Goal: Task Accomplishment & Management: Use online tool/utility

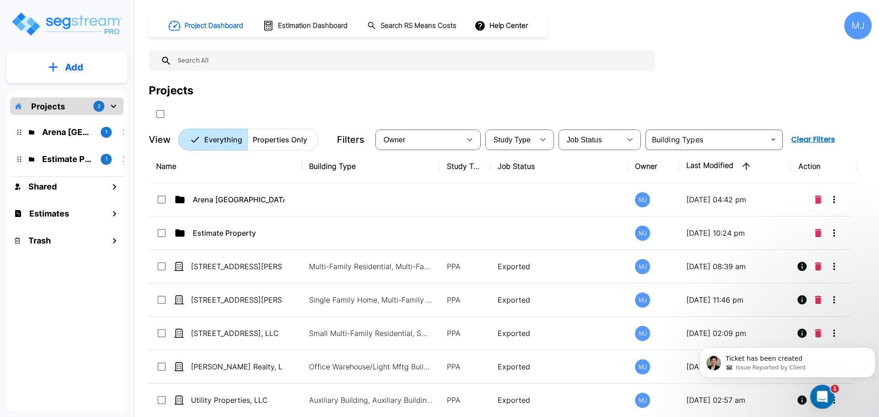
click at [822, 396] on icon "Open Intercom Messenger" at bounding box center [821, 395] width 6 height 7
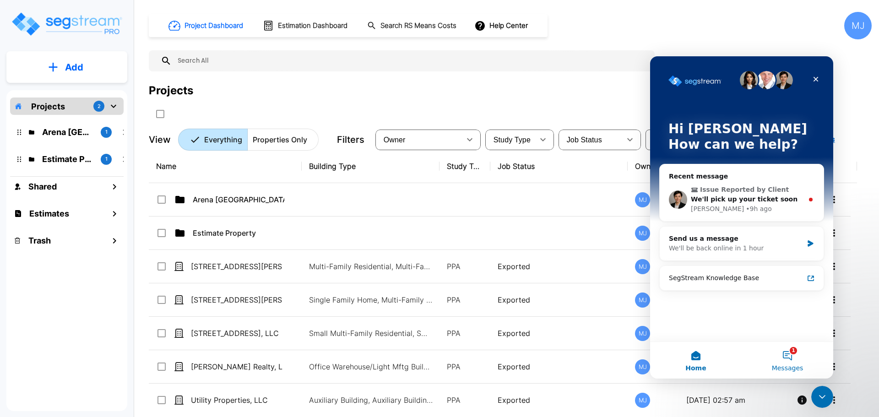
click at [791, 359] on button "1 Messages" at bounding box center [788, 360] width 92 height 37
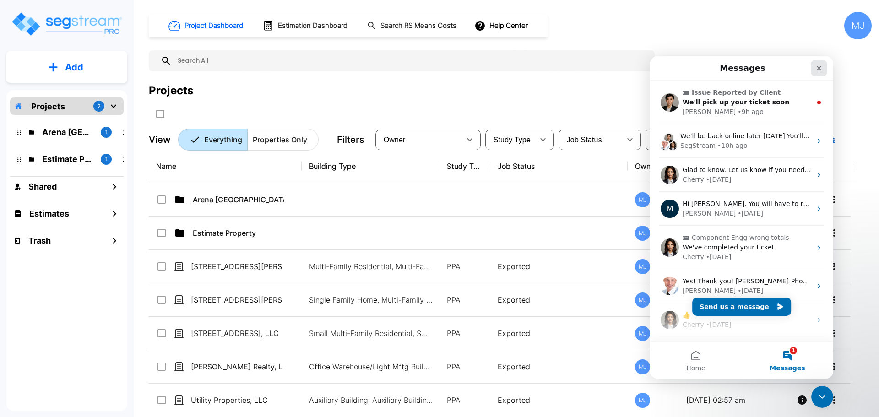
click at [822, 67] on icon "Close" at bounding box center [819, 68] width 7 height 7
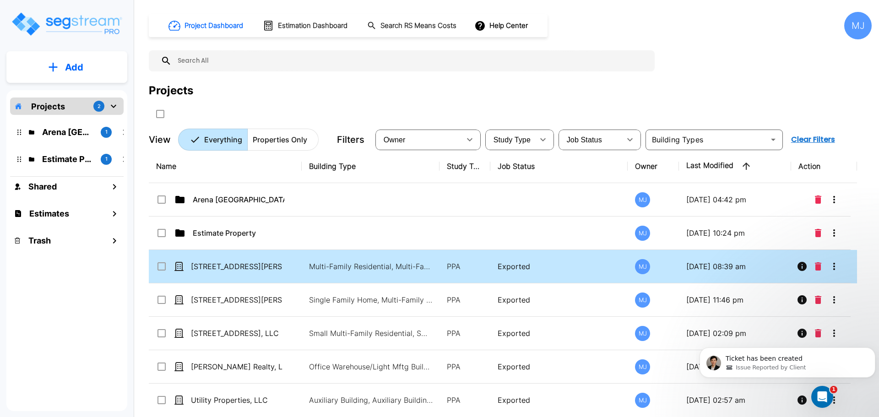
click at [508, 267] on p "Exported" at bounding box center [559, 266] width 123 height 11
checkbox input "true"
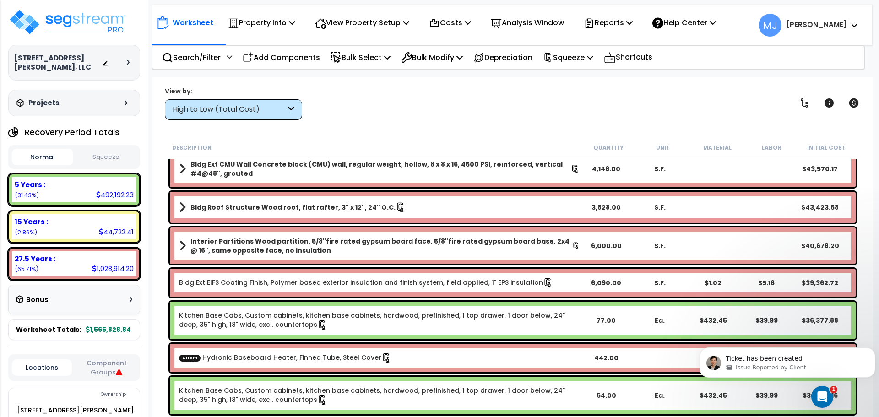
scroll to position [137, 0]
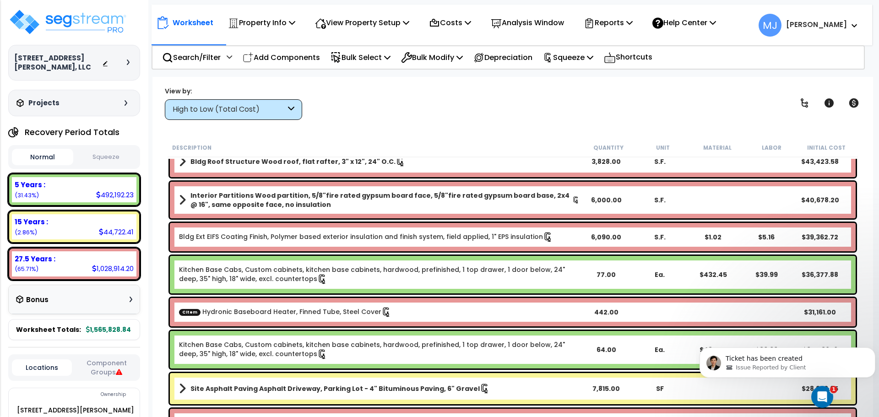
click at [112, 154] on button "Squeeze" at bounding box center [106, 157] width 61 height 16
click at [588, 56] on p "Squeeze" at bounding box center [568, 57] width 50 height 12
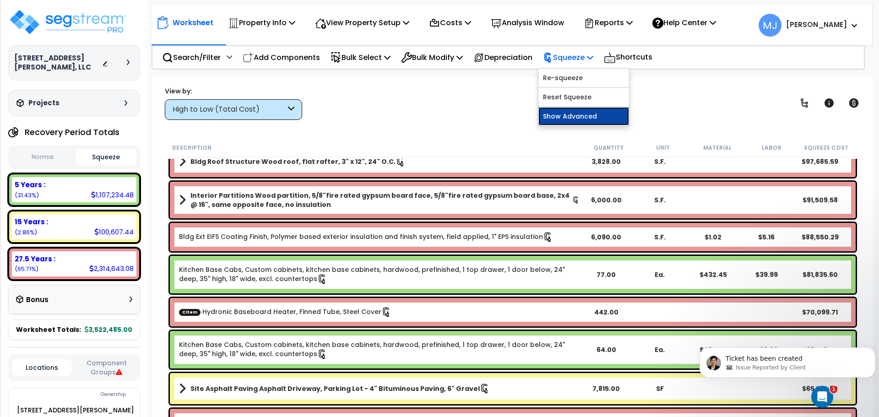
click at [588, 114] on link "Show Advanced" at bounding box center [584, 116] width 91 height 18
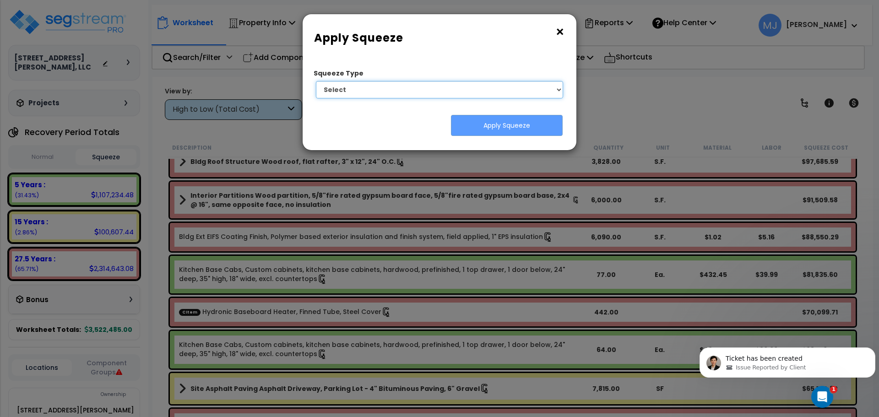
click at [557, 87] on select "Select 1. Squeeze Entire Worksheet 2. Squeeze by Takeoff Cost 3. Squeeze by Uni…" at bounding box center [439, 89] width 247 height 17
click at [565, 30] on button "×" at bounding box center [560, 32] width 10 height 15
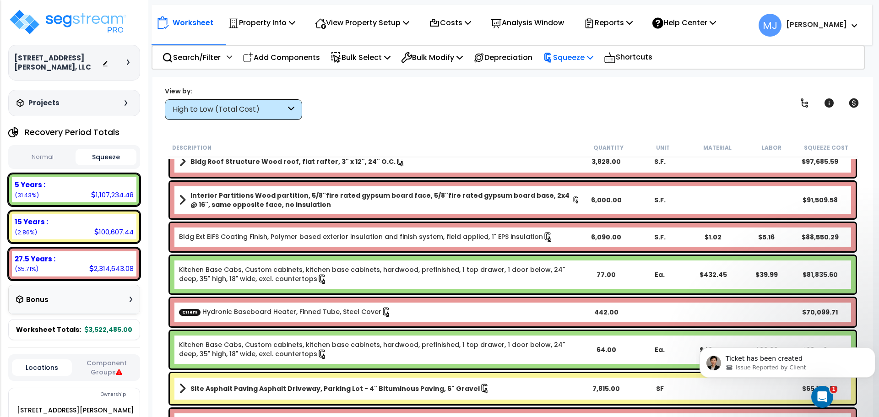
click at [590, 56] on p "Squeeze" at bounding box center [568, 57] width 50 height 12
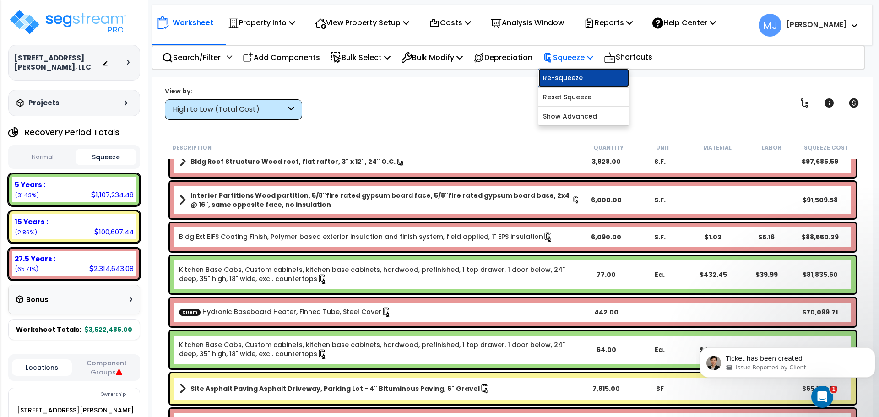
click at [587, 75] on link "Re-squeeze" at bounding box center [584, 78] width 91 height 18
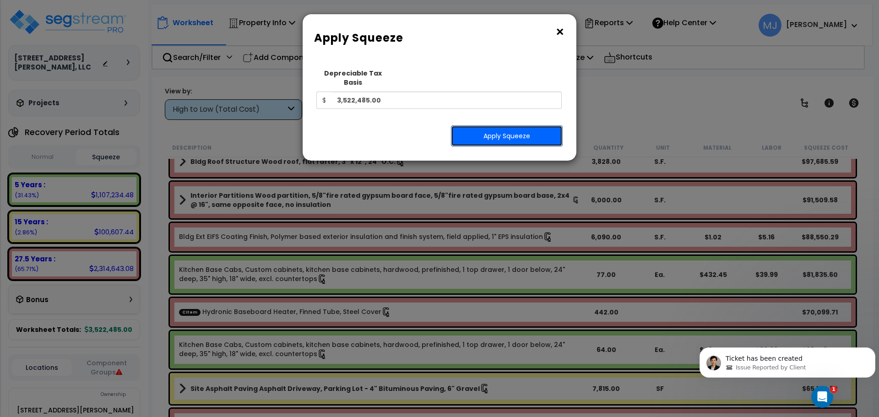
click at [536, 127] on button "Apply Squeeze" at bounding box center [507, 135] width 112 height 21
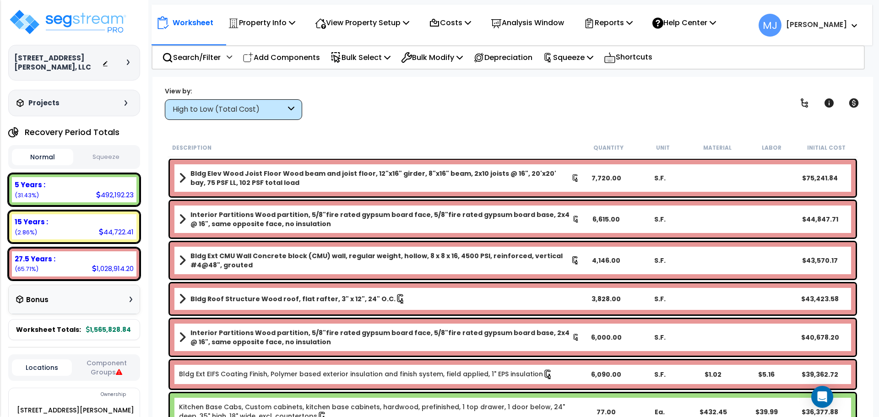
click at [110, 153] on button "Squeeze" at bounding box center [106, 157] width 61 height 16
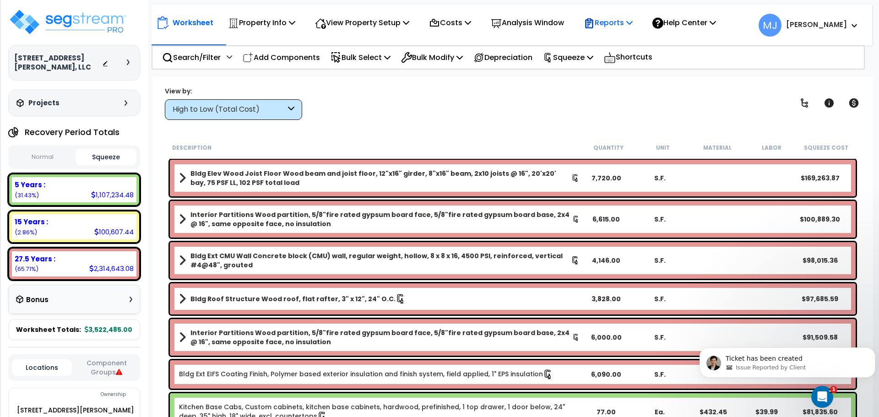
click at [619, 21] on p "Reports" at bounding box center [608, 22] width 49 height 12
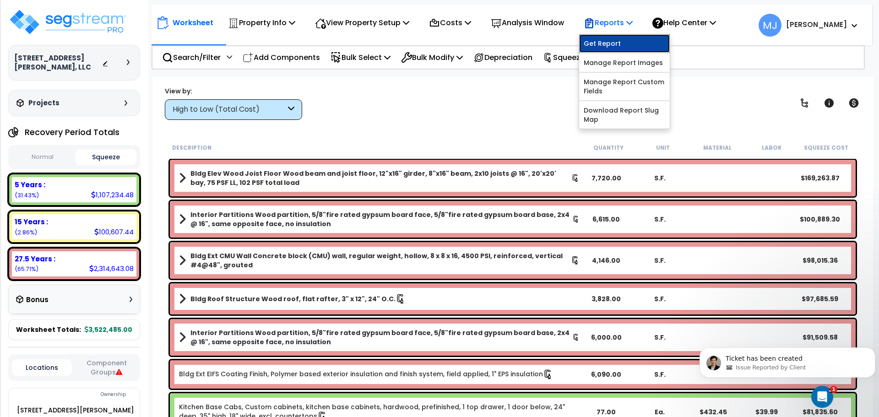
click at [619, 40] on link "Get Report" at bounding box center [624, 43] width 91 height 18
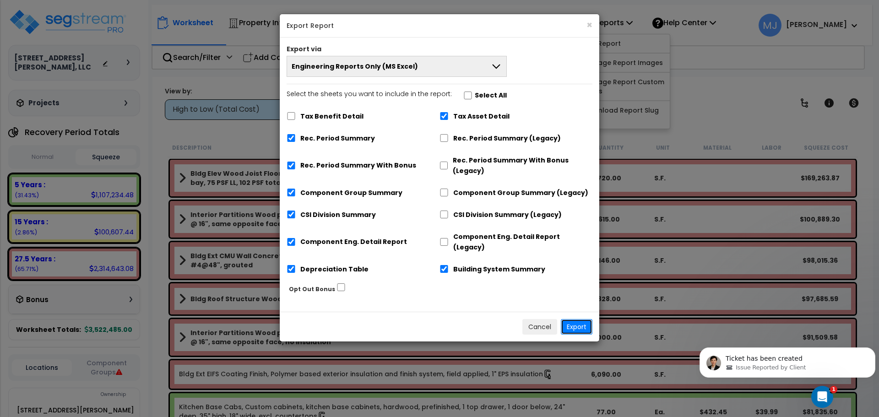
click at [581, 319] on button "Export" at bounding box center [577, 327] width 32 height 16
